Goal: Find specific page/section: Find specific page/section

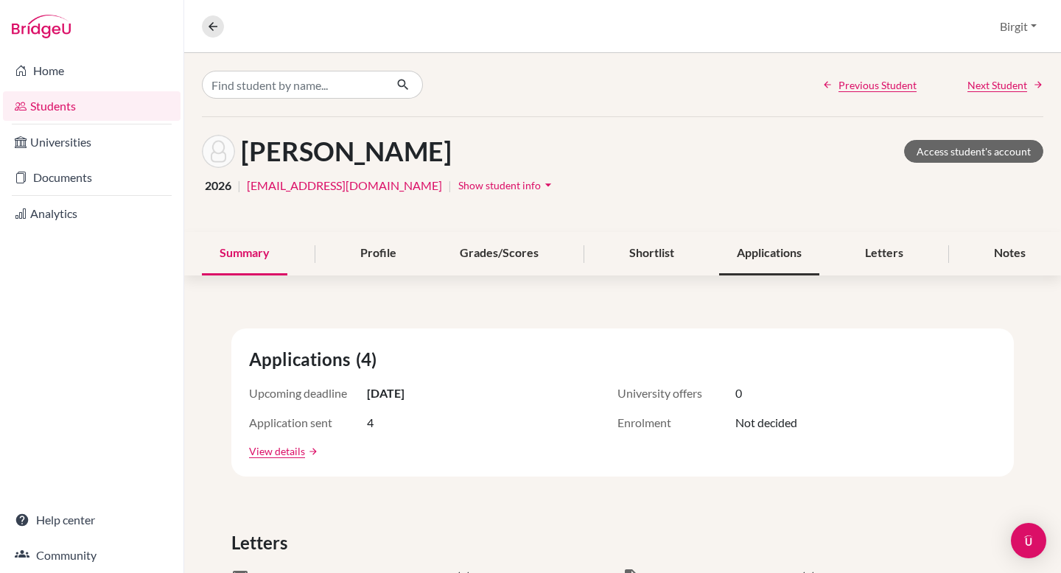
click at [760, 262] on div "Applications" at bounding box center [769, 253] width 100 height 43
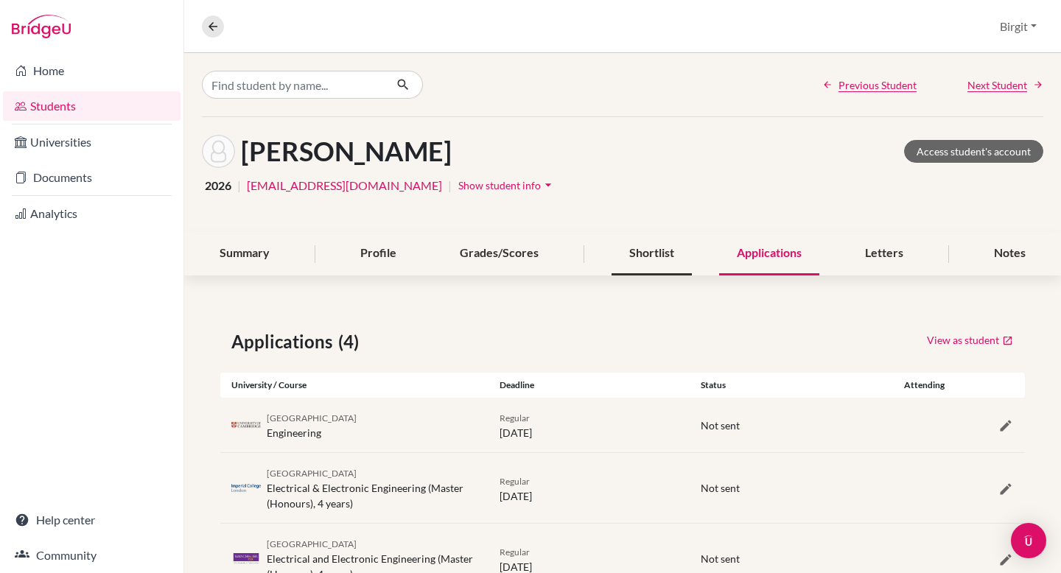
click at [650, 264] on div "Shortlist" at bounding box center [652, 253] width 80 height 43
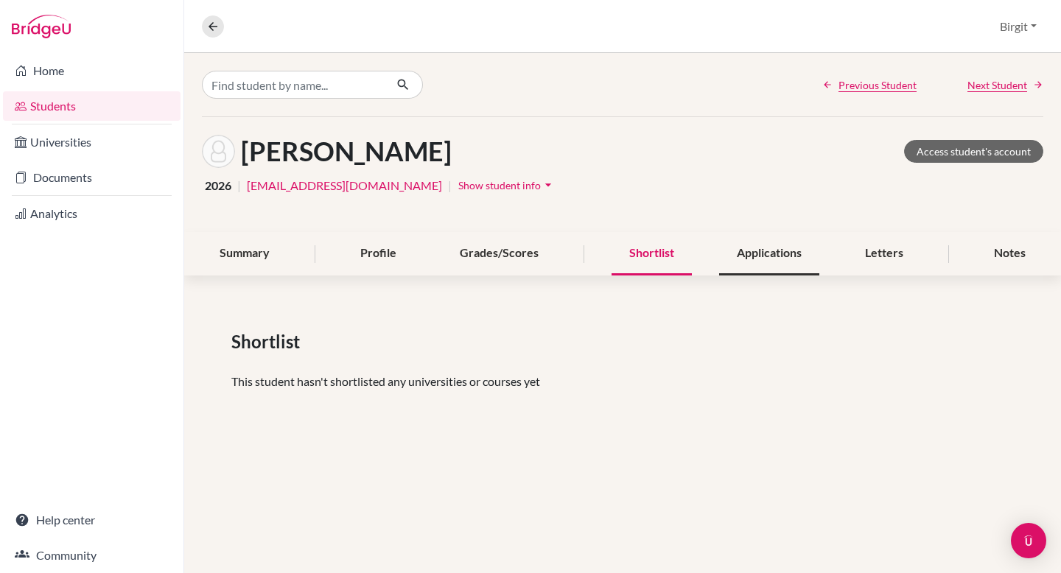
click at [761, 261] on div "Applications" at bounding box center [769, 253] width 100 height 43
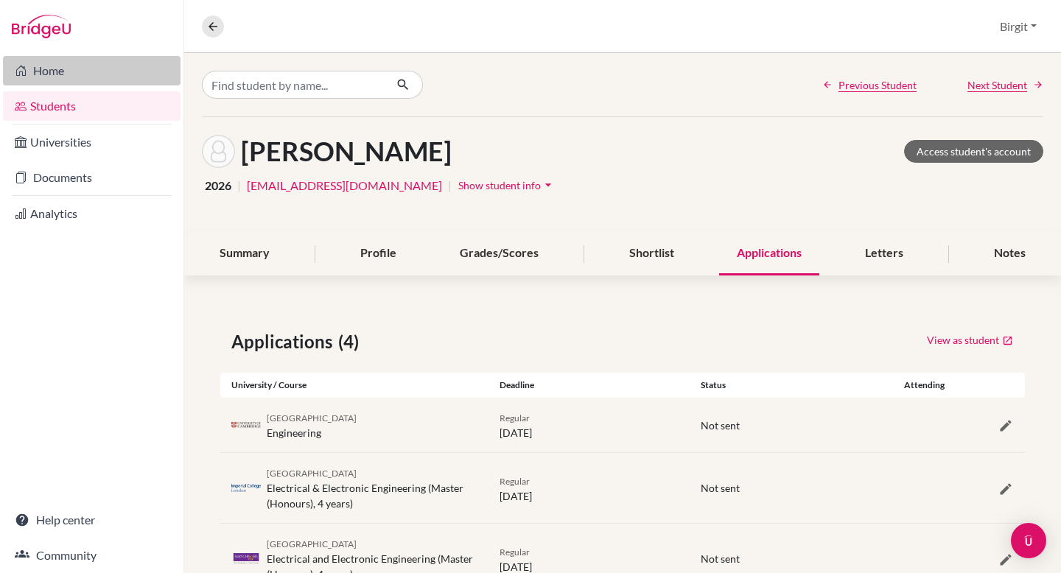
click at [57, 77] on link "Home" at bounding box center [92, 70] width 178 height 29
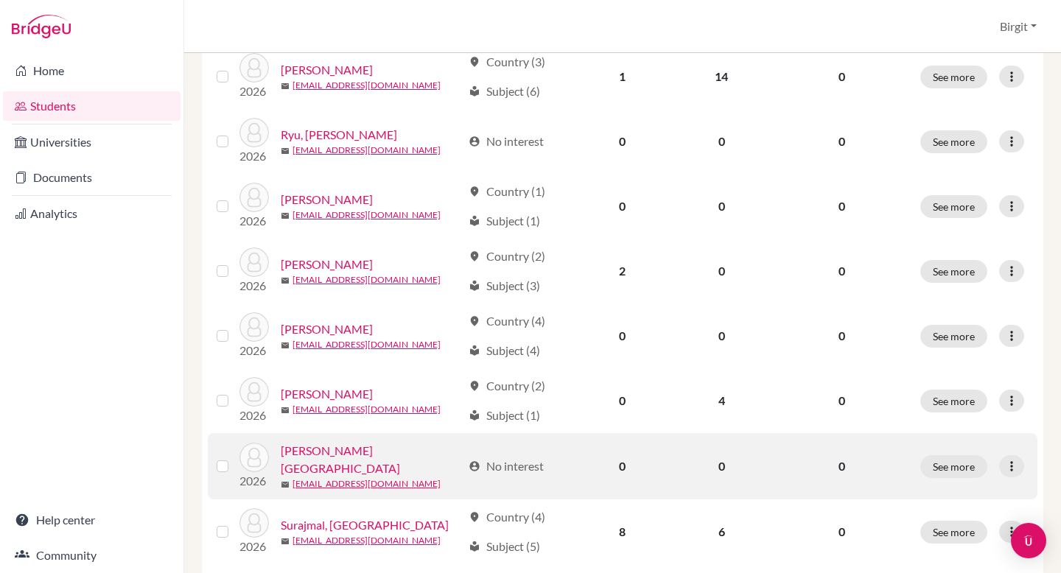
scroll to position [963, 0]
